Goal: Navigation & Orientation: Understand site structure

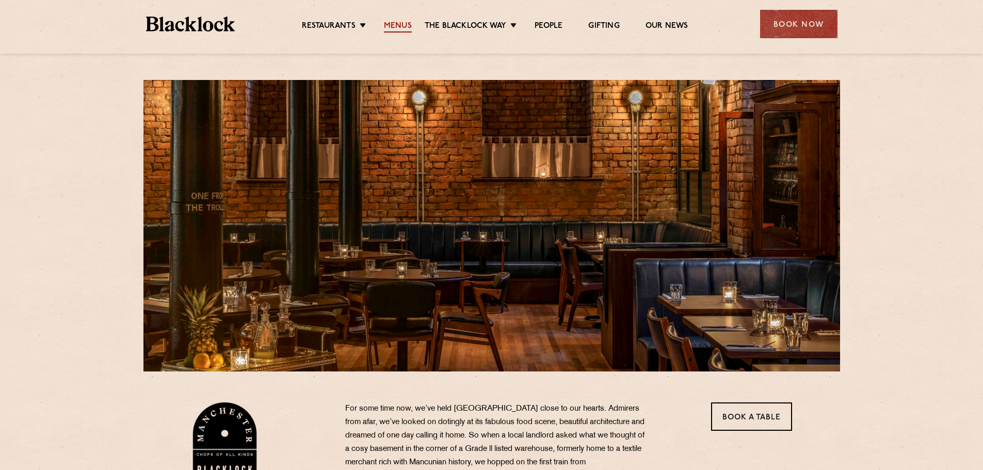
click at [392, 22] on link "Menus" at bounding box center [398, 26] width 28 height 11
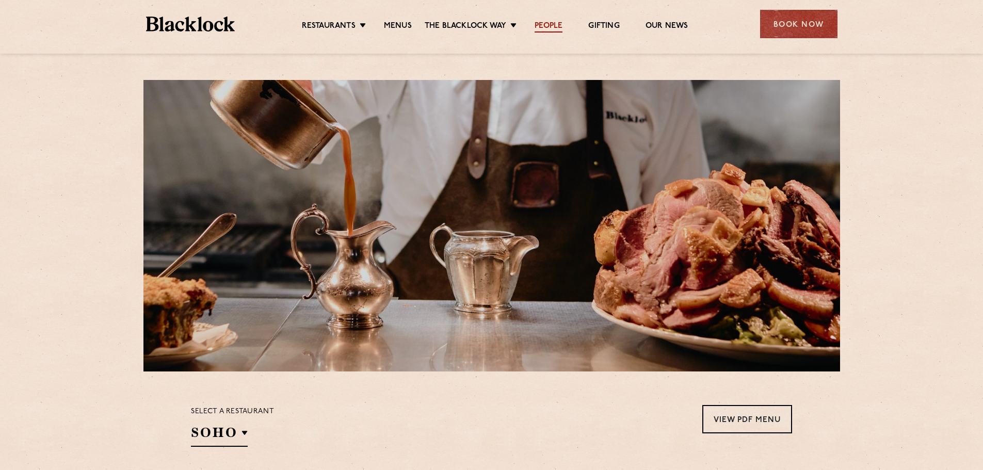
click at [537, 27] on link "People" at bounding box center [549, 26] width 28 height 11
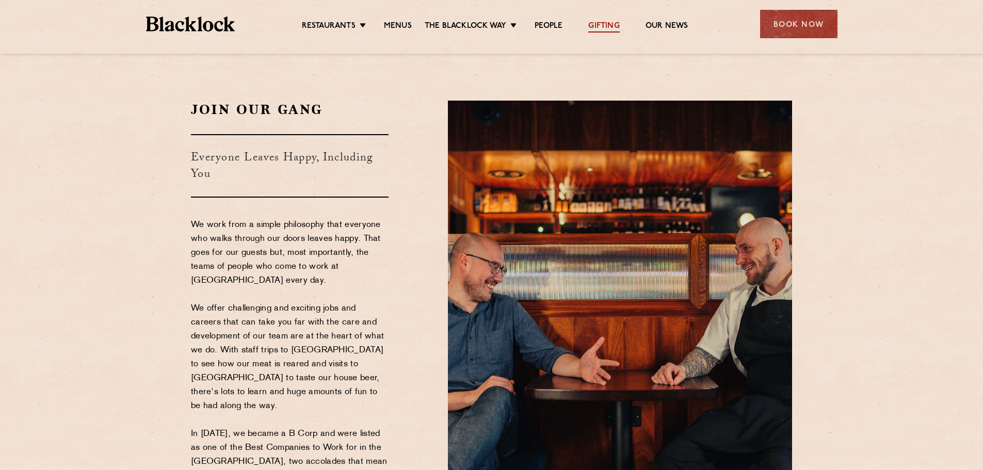
click at [597, 26] on link "Gifting" at bounding box center [603, 26] width 31 height 11
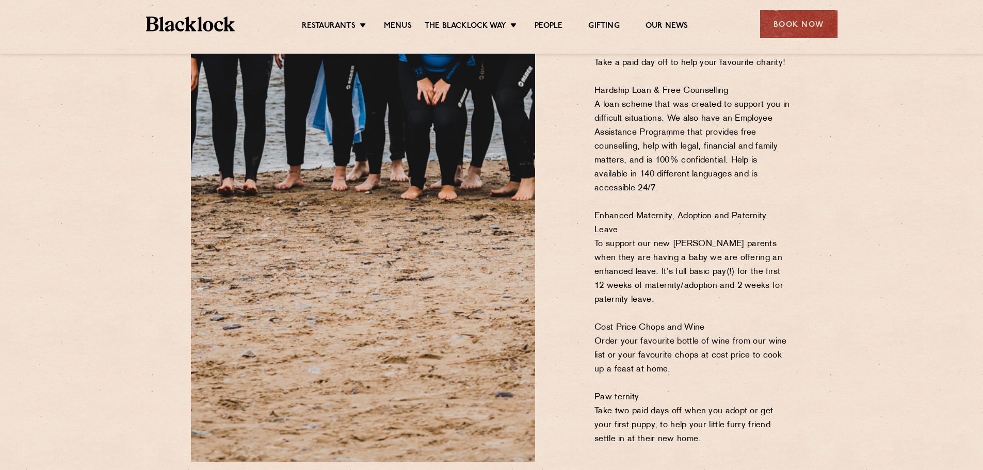
scroll to position [1187, 0]
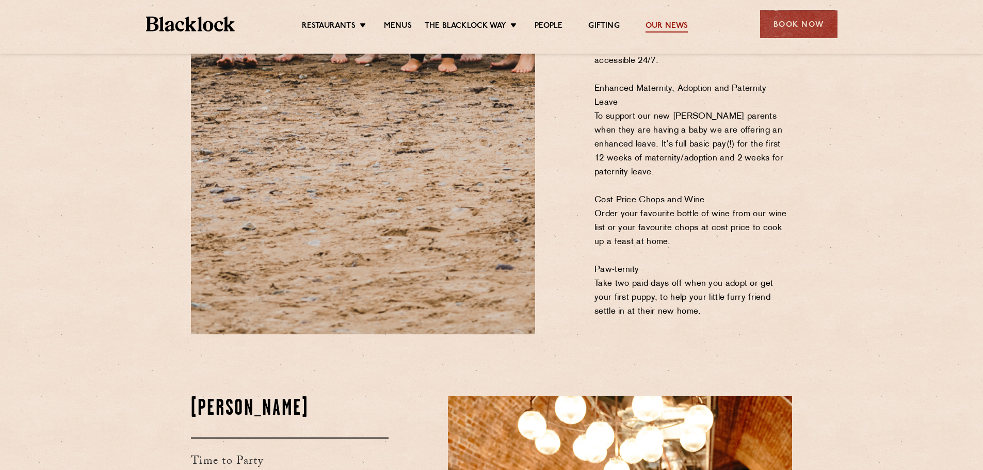
click at [664, 28] on link "Our News" at bounding box center [667, 26] width 43 height 11
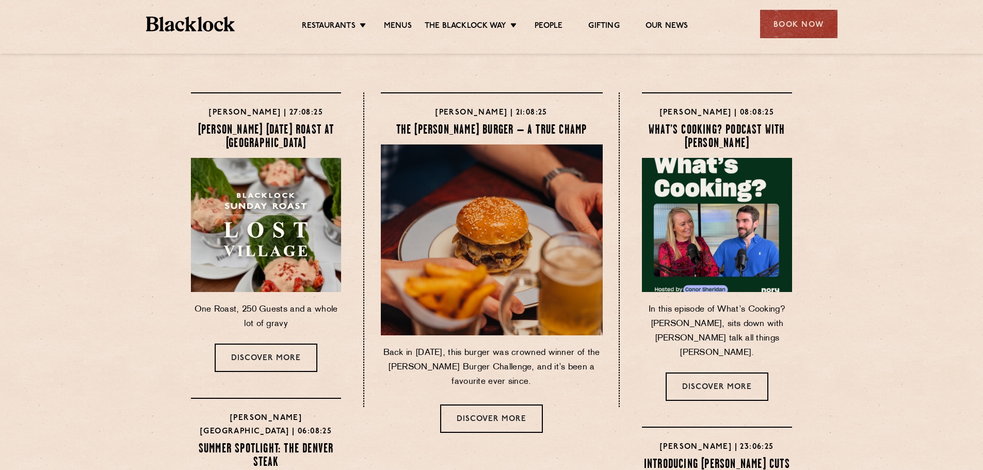
click at [829, 150] on section "[PERSON_NAME] | 27:08:25 [PERSON_NAME] [DATE] Roast at [GEOGRAPHIC_DATA] One Ro…" at bounding box center [491, 479] width 983 height 818
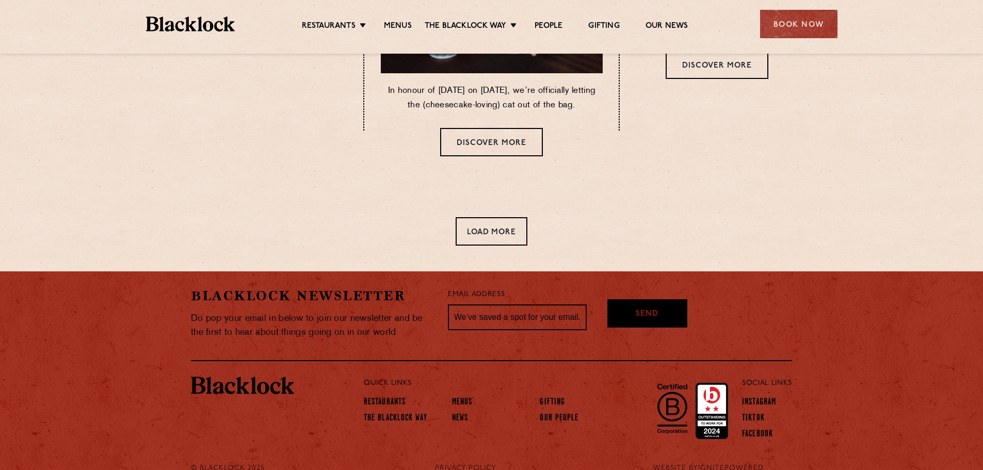
scroll to position [667, 0]
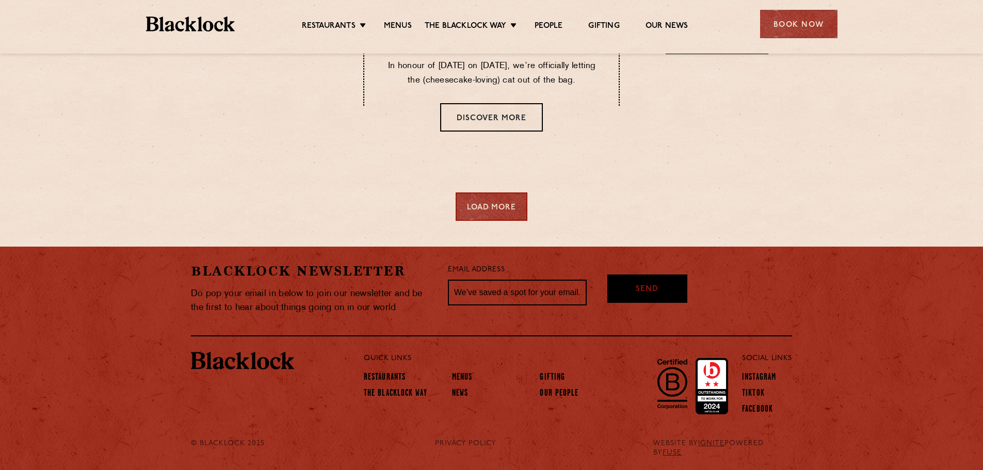
click at [502, 210] on div "Load More" at bounding box center [492, 207] width 72 height 28
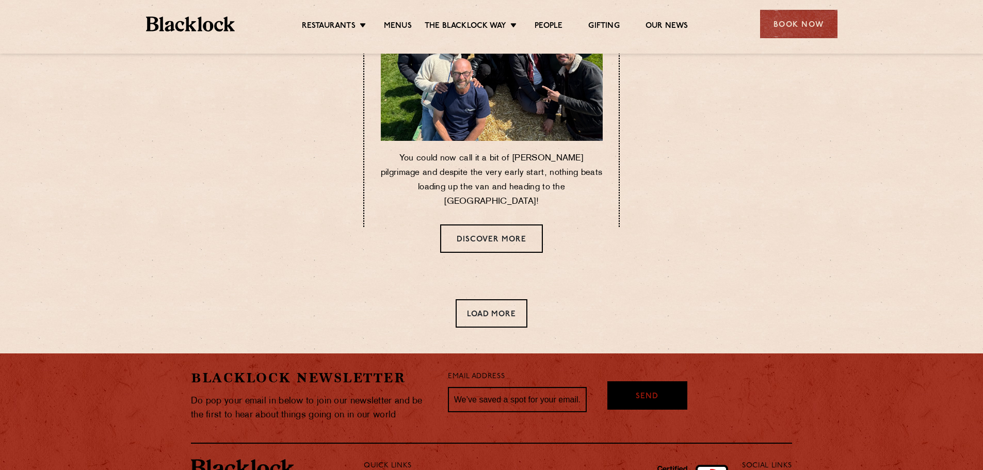
scroll to position [1338, 0]
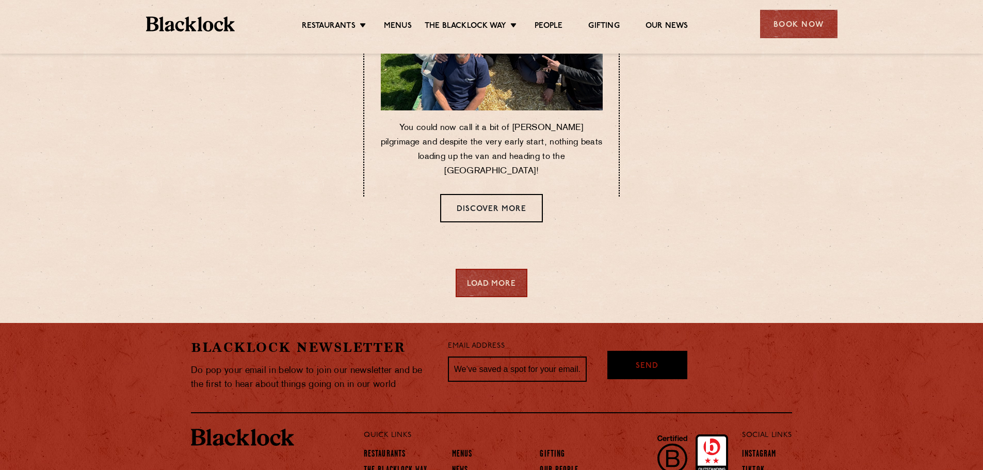
click at [489, 282] on div "Load More" at bounding box center [492, 283] width 72 height 28
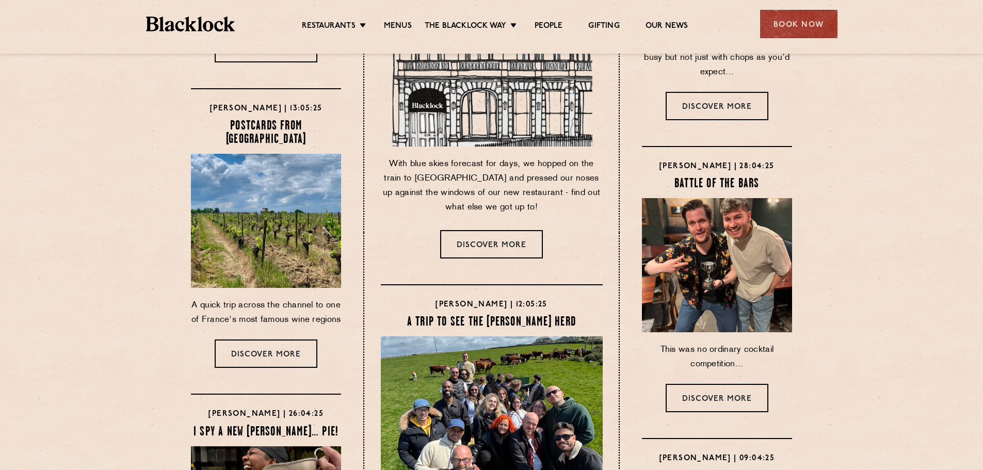
scroll to position [615, 0]
